Goal: Information Seeking & Learning: Learn about a topic

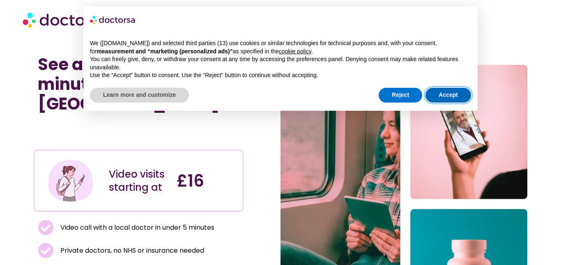
click at [446, 95] on button "Accept" at bounding box center [449, 95] width 46 height 15
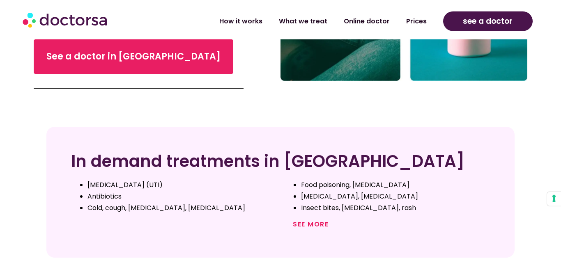
scroll to position [281, 0]
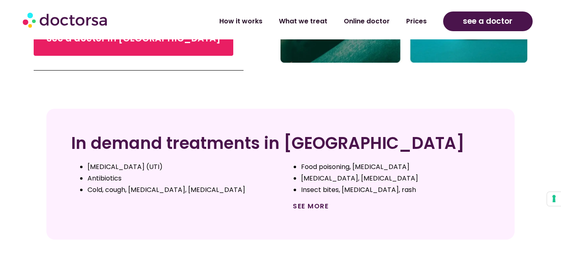
click at [311, 202] on link "See more" at bounding box center [311, 206] width 36 height 9
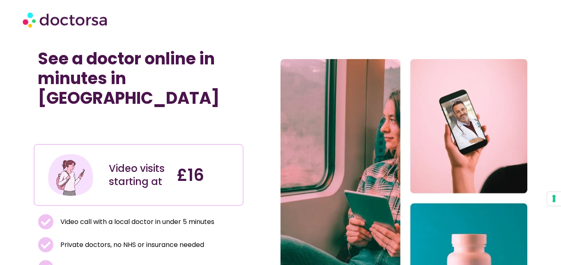
scroll to position [0, 0]
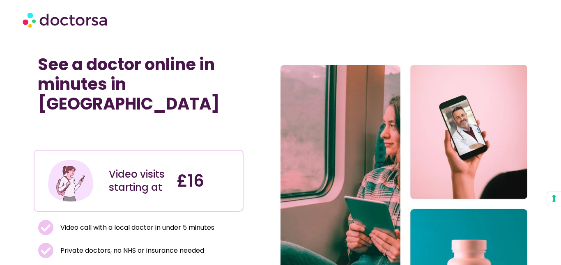
click at [65, 19] on img at bounding box center [66, 19] width 86 height 25
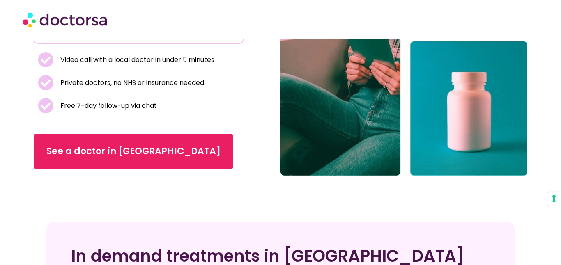
scroll to position [187, 0]
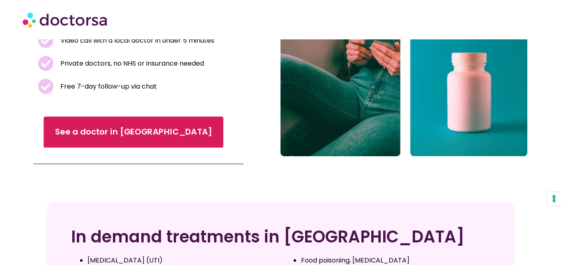
click at [91, 127] on span "See a doctor in UK" at bounding box center [133, 133] width 157 height 12
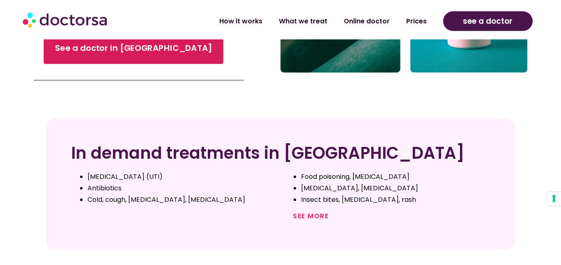
scroll to position [328, 0]
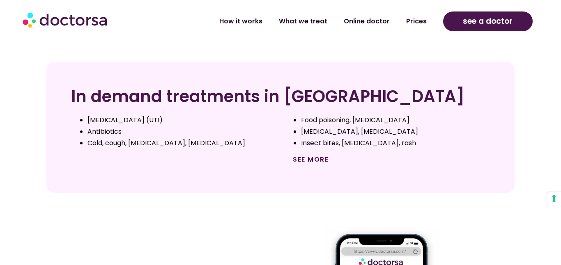
click at [313, 155] on link "See more" at bounding box center [311, 159] width 36 height 9
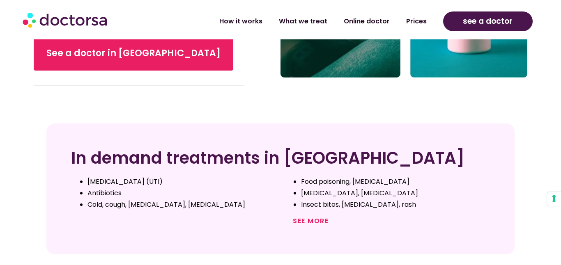
scroll to position [281, 0]
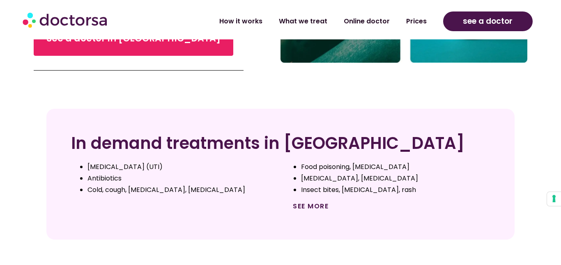
click at [314, 202] on link "See more" at bounding box center [311, 206] width 36 height 9
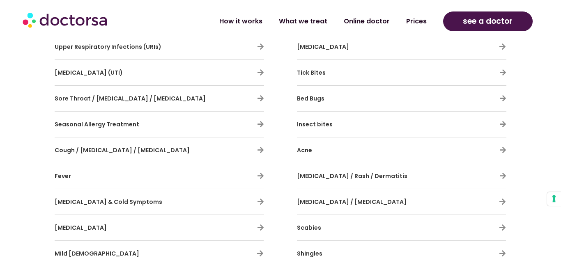
scroll to position [469, 0]
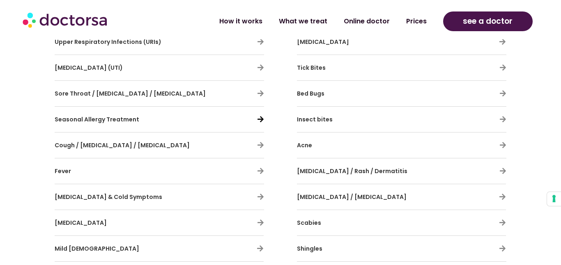
click at [263, 121] on icon "Seasonal Allergy Treatment" at bounding box center [260, 119] width 7 height 7
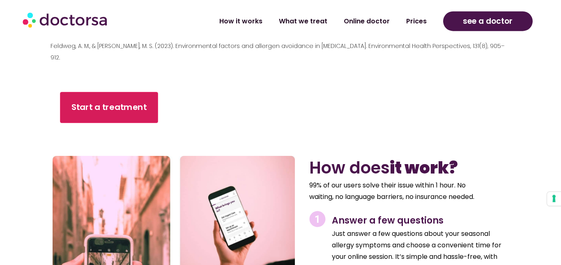
scroll to position [1780, 0]
